Goal: Task Accomplishment & Management: Manage account settings

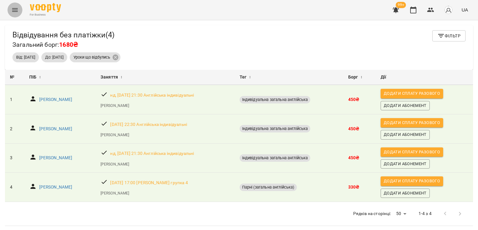
click at [17, 10] on icon "Menu" at bounding box center [15, 10] width 6 height 4
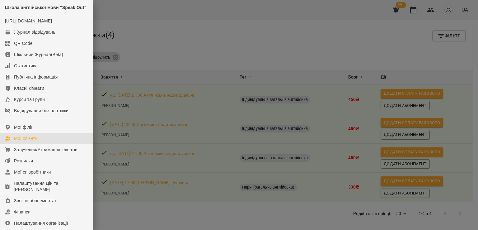
click at [45, 144] on link "Мої клієнти" at bounding box center [46, 138] width 93 height 11
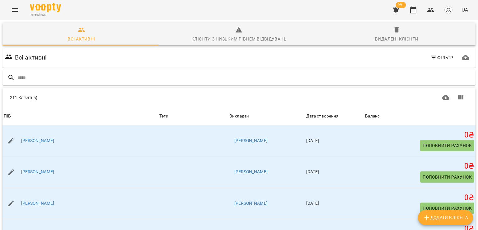
click at [86, 76] on input "text" at bounding box center [245, 78] width 456 height 10
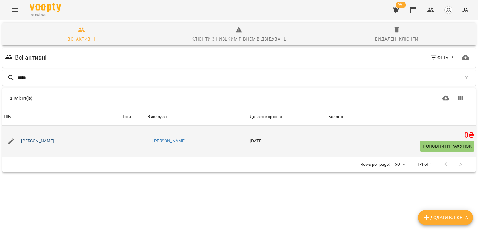
type input "*****"
click at [46, 141] on link "[PERSON_NAME]" at bounding box center [37, 141] width 33 height 6
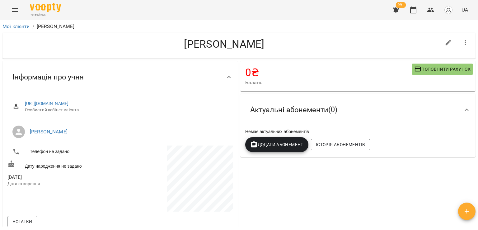
click at [279, 145] on span "Додати Абонемент" at bounding box center [276, 144] width 53 height 7
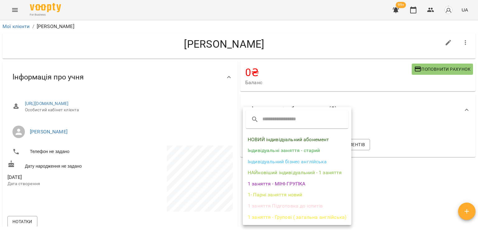
click at [288, 170] on li "НАЙновіший індивідуальний - 1 заняття" at bounding box center [297, 172] width 109 height 11
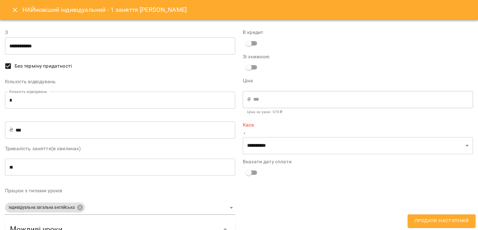
click at [93, 105] on input "*" at bounding box center [120, 99] width 230 height 17
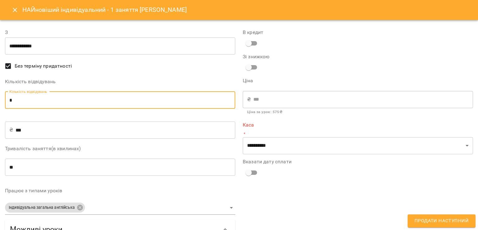
click at [93, 105] on input "*" at bounding box center [120, 99] width 230 height 17
type input "*"
type input "****"
type input "*"
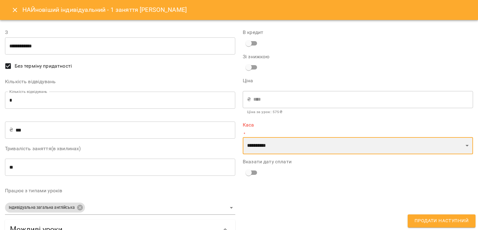
click at [321, 148] on select "**********" at bounding box center [358, 145] width 230 height 17
select select "****"
click at [243, 137] on select "**********" at bounding box center [358, 145] width 230 height 17
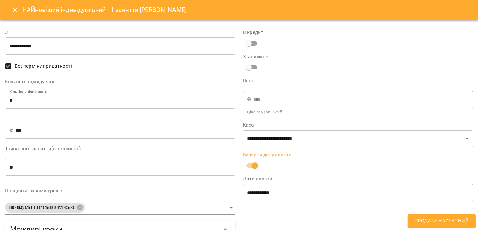
click at [429, 225] on button "Продати наступний" at bounding box center [442, 220] width 68 height 13
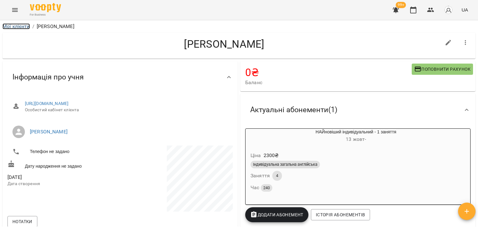
click at [12, 27] on link "Мої клієнти" at bounding box center [15, 26] width 27 height 6
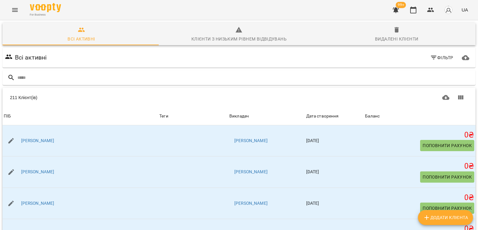
click at [390, 10] on button "button" at bounding box center [395, 9] width 15 height 15
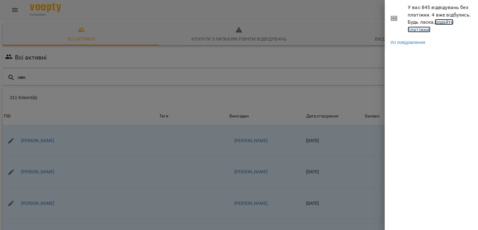
click at [413, 30] on link "додайте платіжки!" at bounding box center [431, 25] width 46 height 13
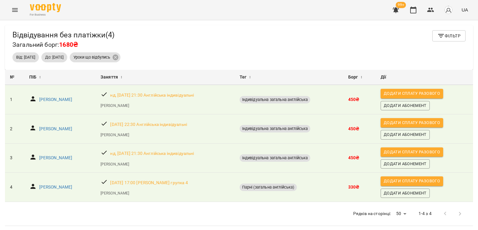
scroll to position [20, 0]
click at [14, 10] on icon "Menu" at bounding box center [15, 10] width 6 height 4
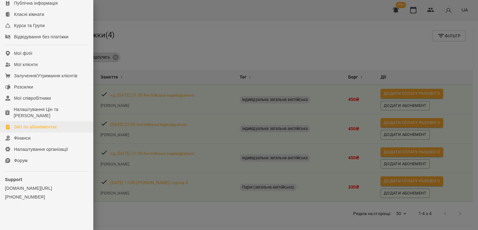
scroll to position [85, 0]
click at [16, 131] on link "Звіт по абонементах" at bounding box center [46, 126] width 93 height 11
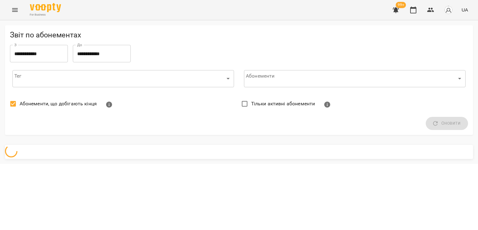
click at [29, 105] on span "Абонементи, що добігають кінця" at bounding box center [58, 103] width 77 height 7
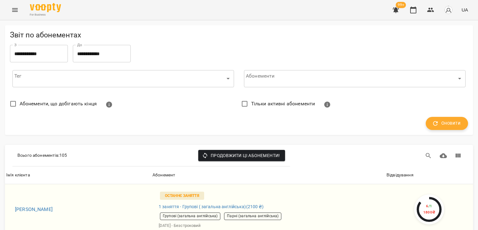
click at [445, 126] on span "Оновити" at bounding box center [446, 123] width 27 height 8
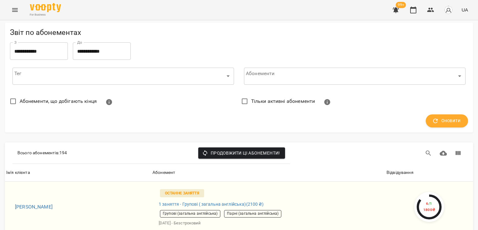
scroll to position [31, 0]
click at [392, 169] on div "Відвідування" at bounding box center [400, 172] width 27 height 7
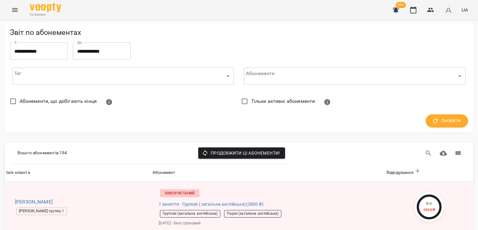
scroll to position [0, 0]
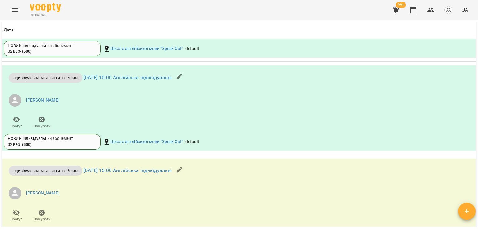
scroll to position [591, 0]
